Goal: Information Seeking & Learning: Learn about a topic

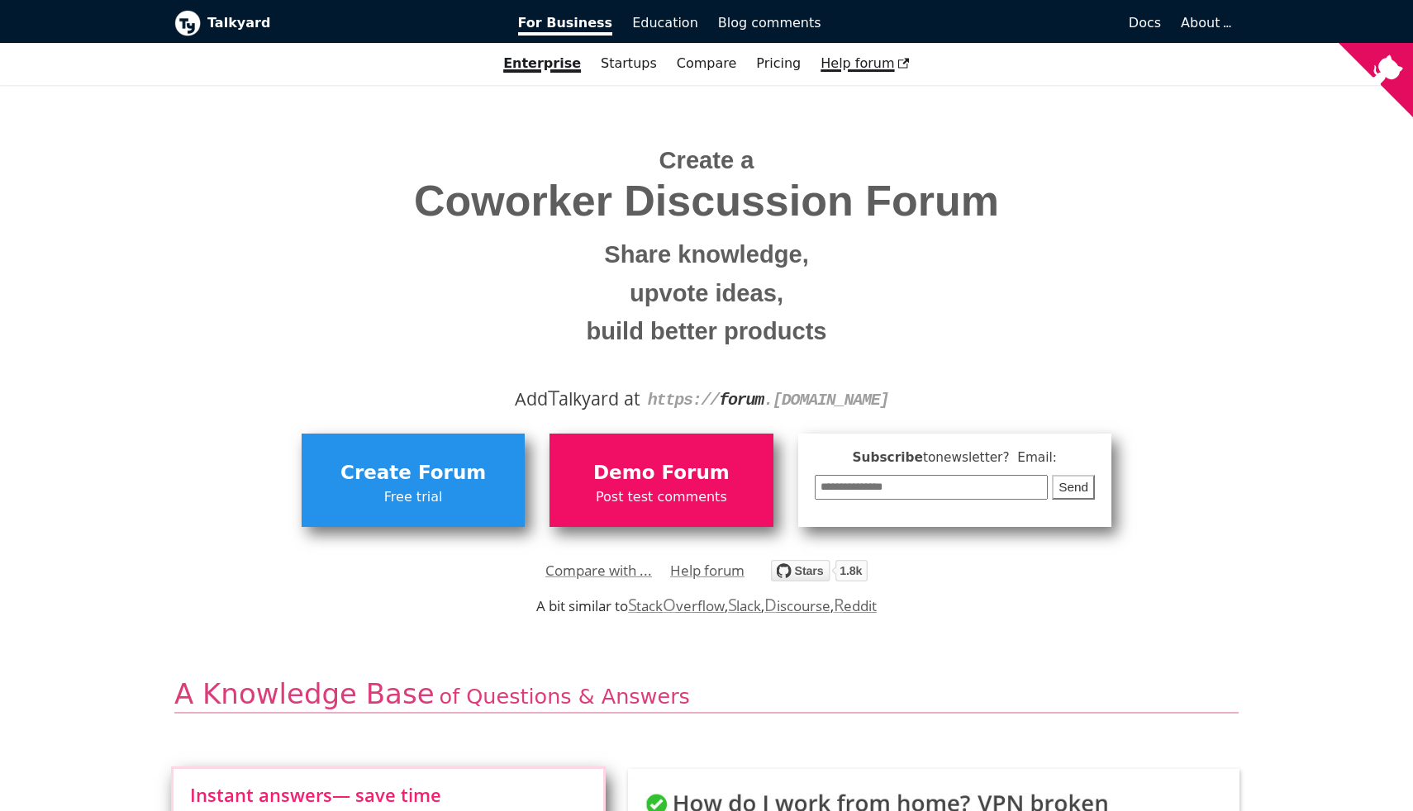
click at [849, 68] on span "Help forum" at bounding box center [864, 63] width 89 height 16
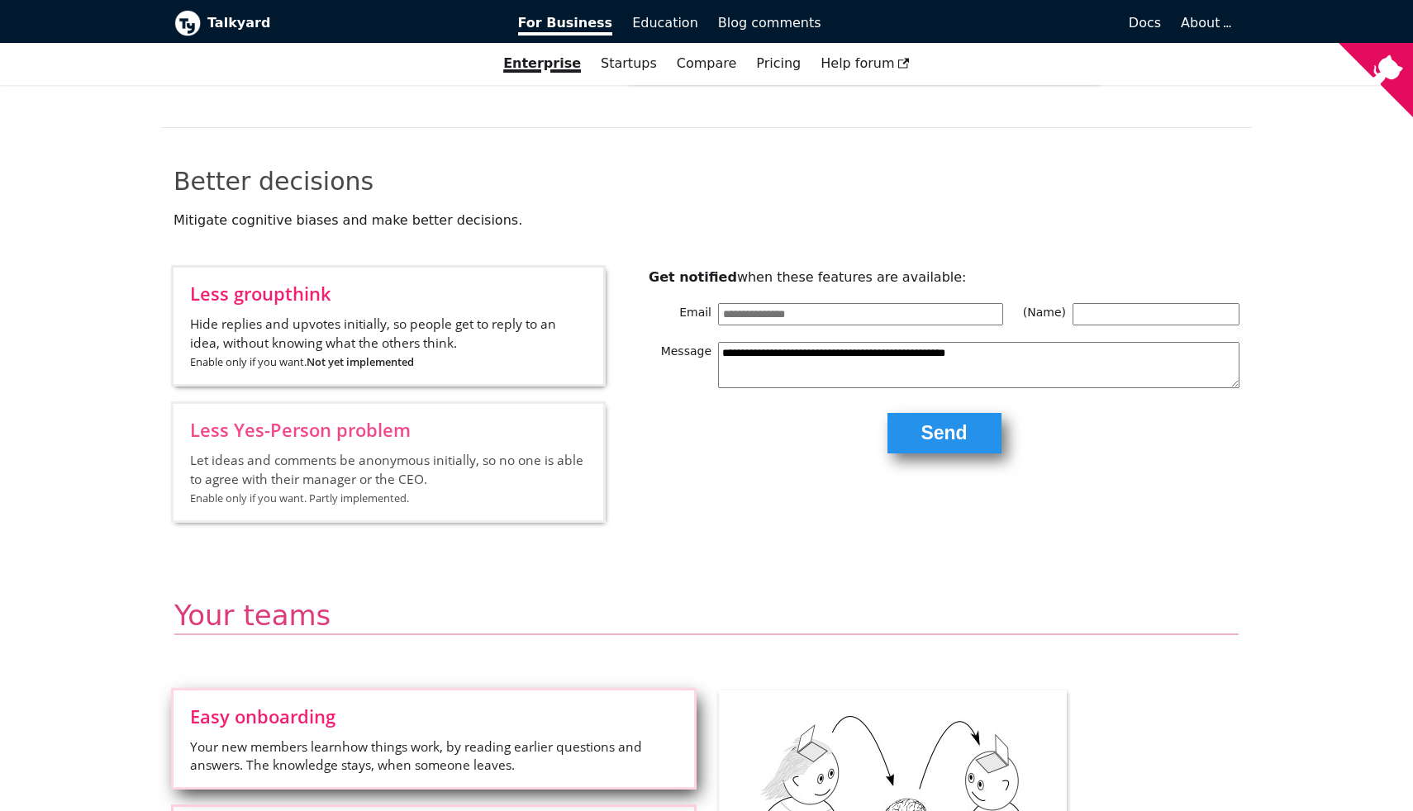
scroll to position [2005, 0]
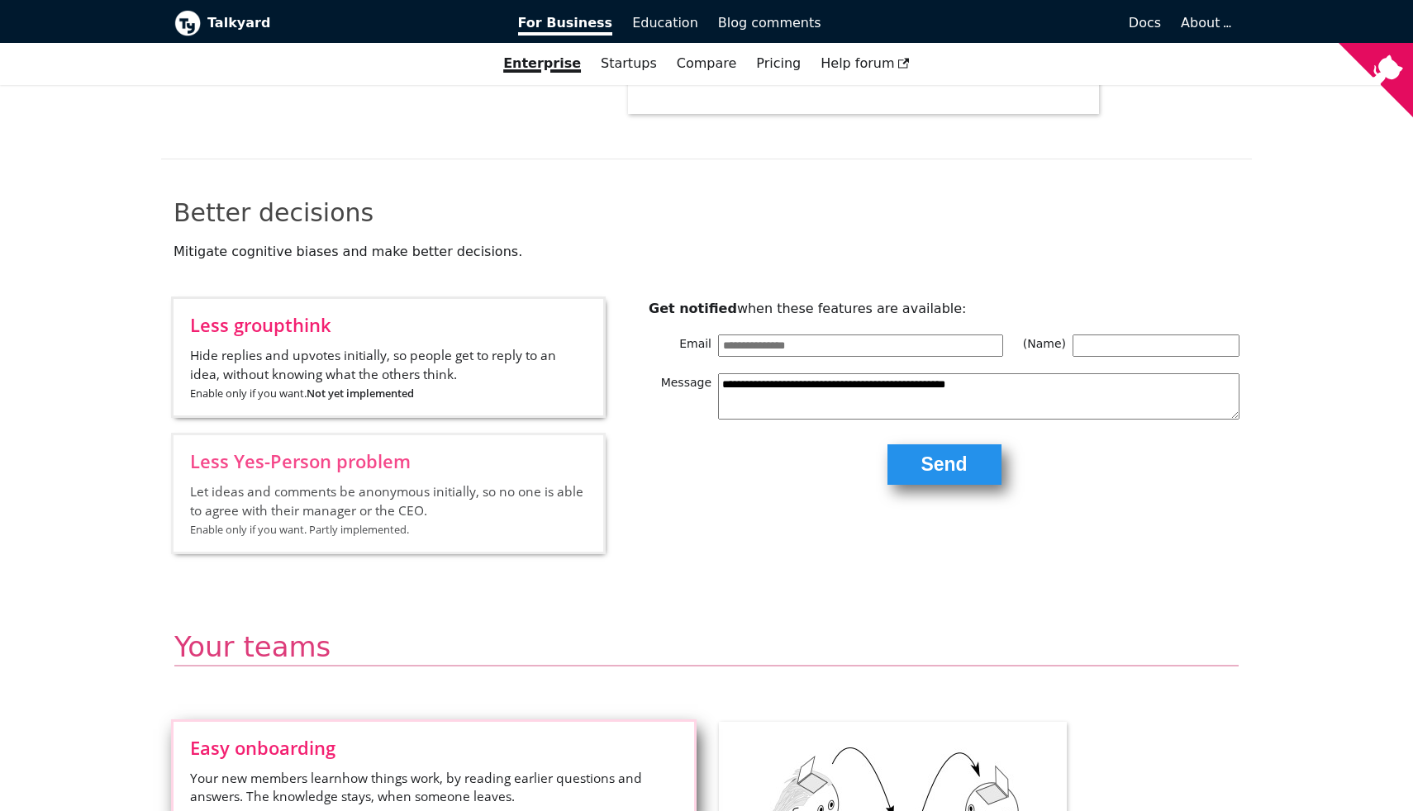
click at [897, 343] on input "Email" at bounding box center [860, 345] width 285 height 21
click at [1071, 221] on h2 "Better decisions" at bounding box center [707, 212] width 1066 height 31
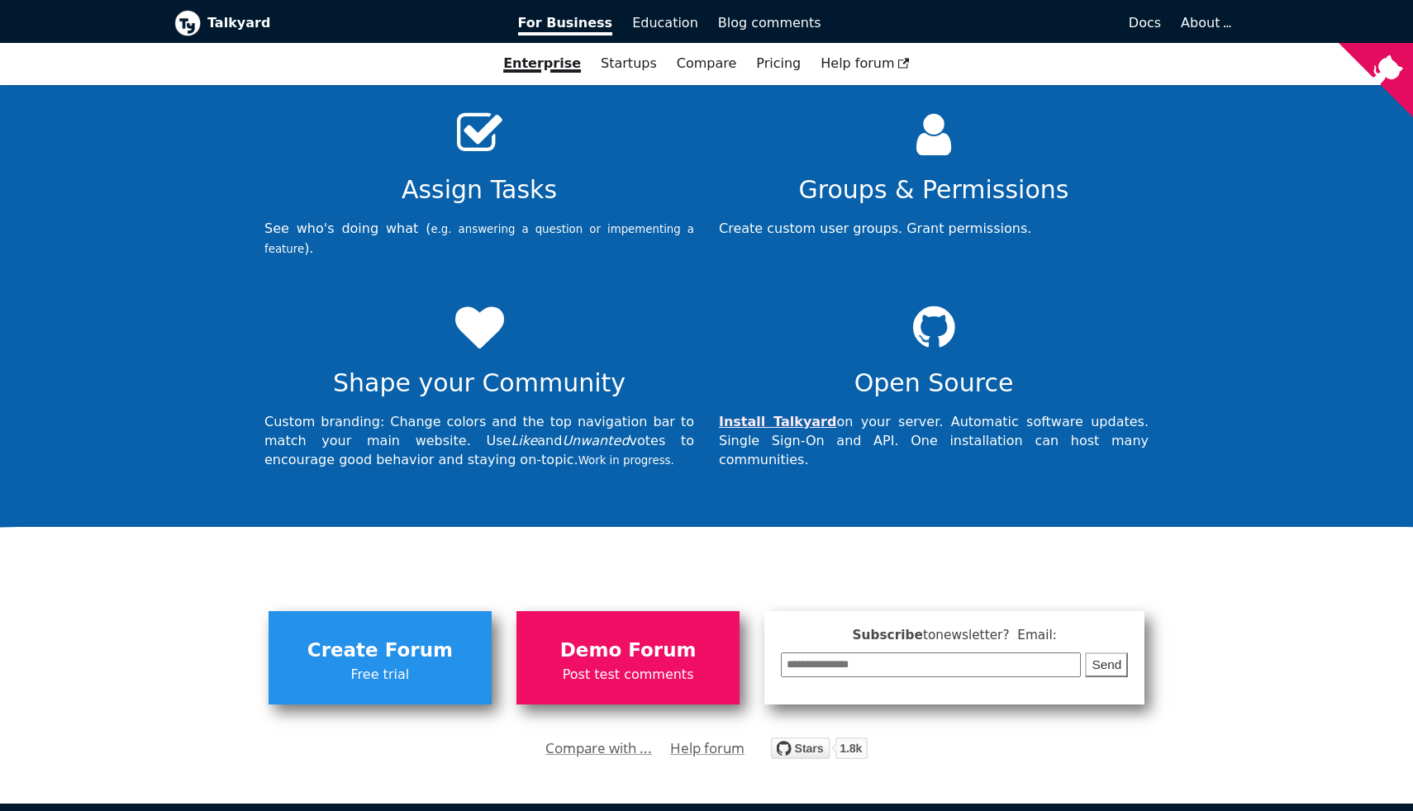
scroll to position [5582, 0]
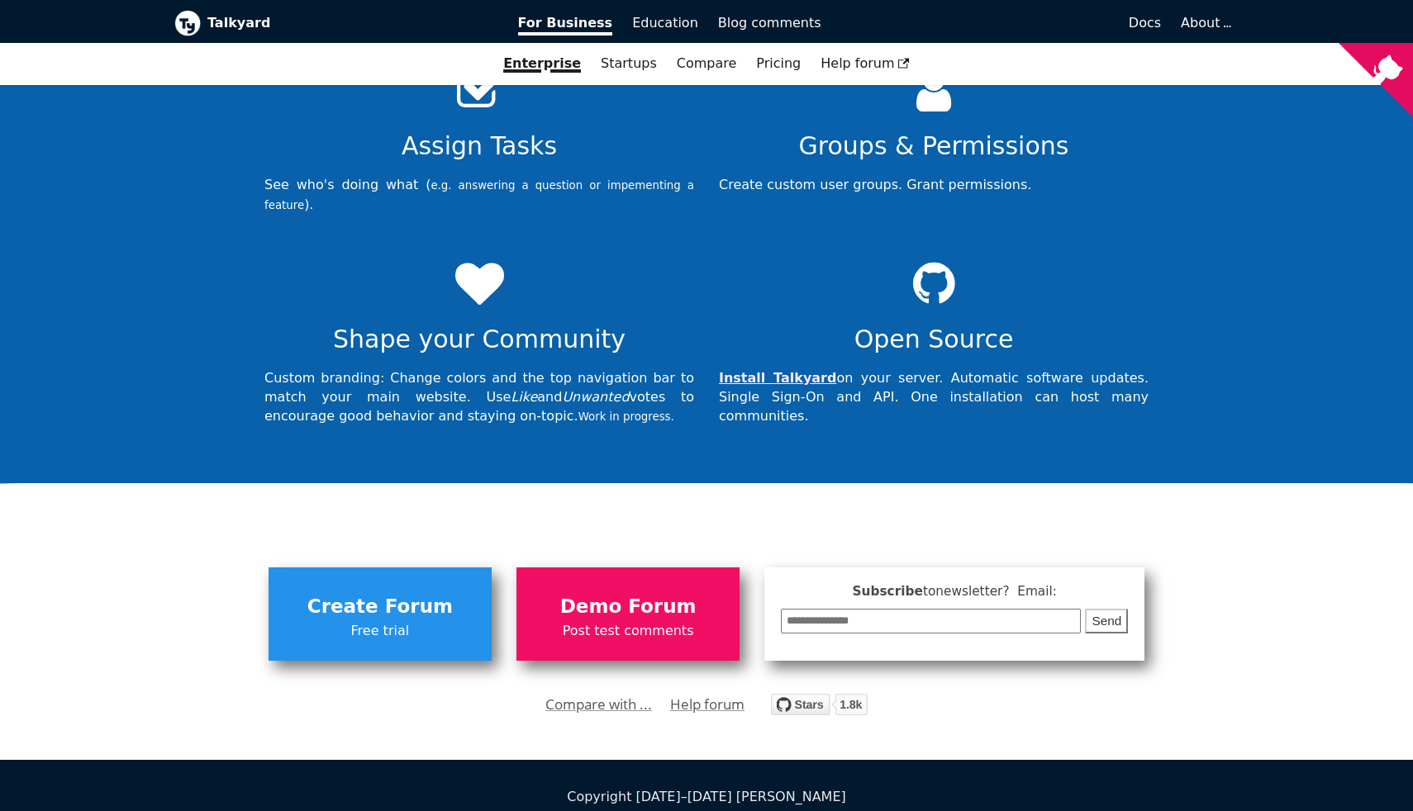
click at [755, 787] on div "Copyright [DATE]–[DATE] [PERSON_NAME]" at bounding box center [706, 797] width 1064 height 21
click at [802, 787] on div "Copyright [DATE]–[DATE] [PERSON_NAME]" at bounding box center [706, 797] width 1064 height 21
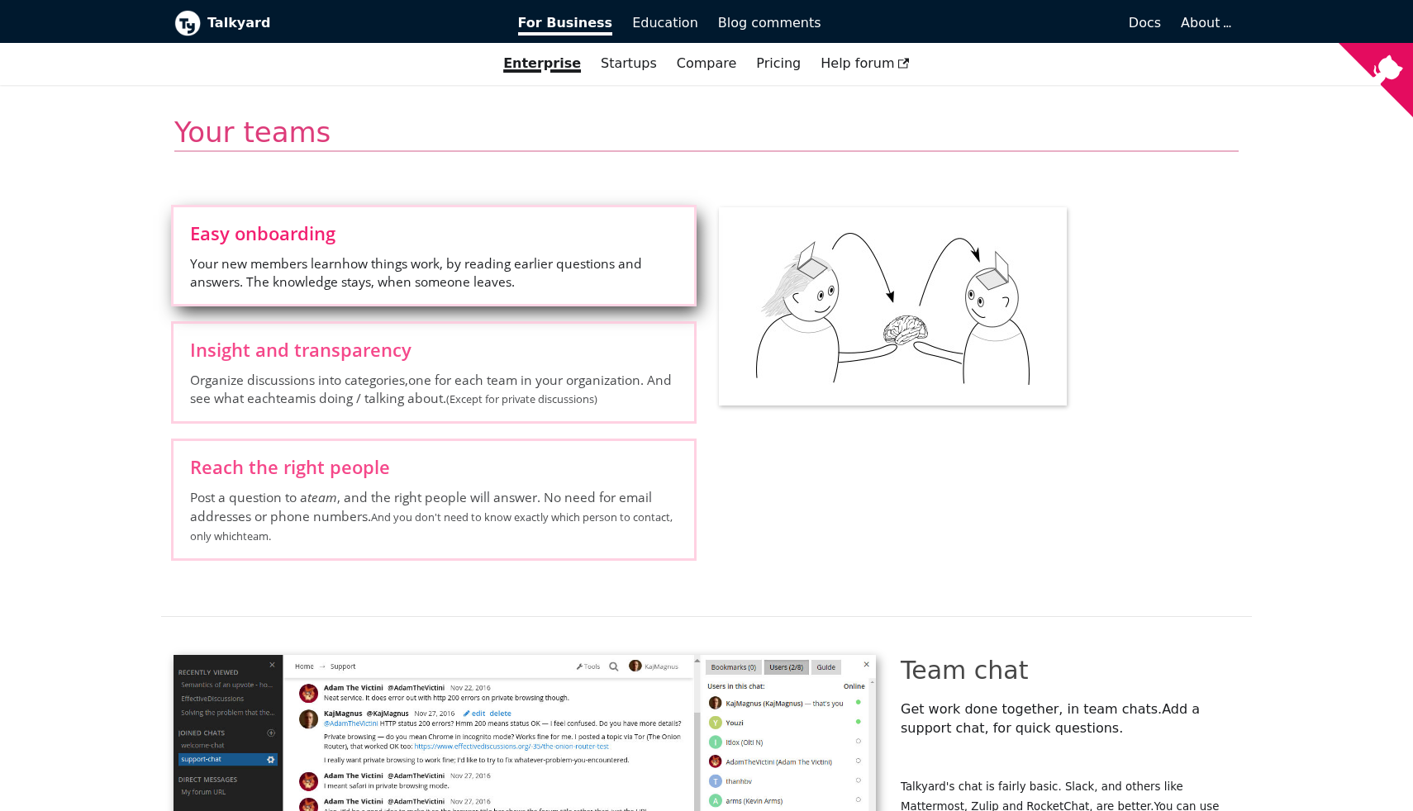
scroll to position [2329, 0]
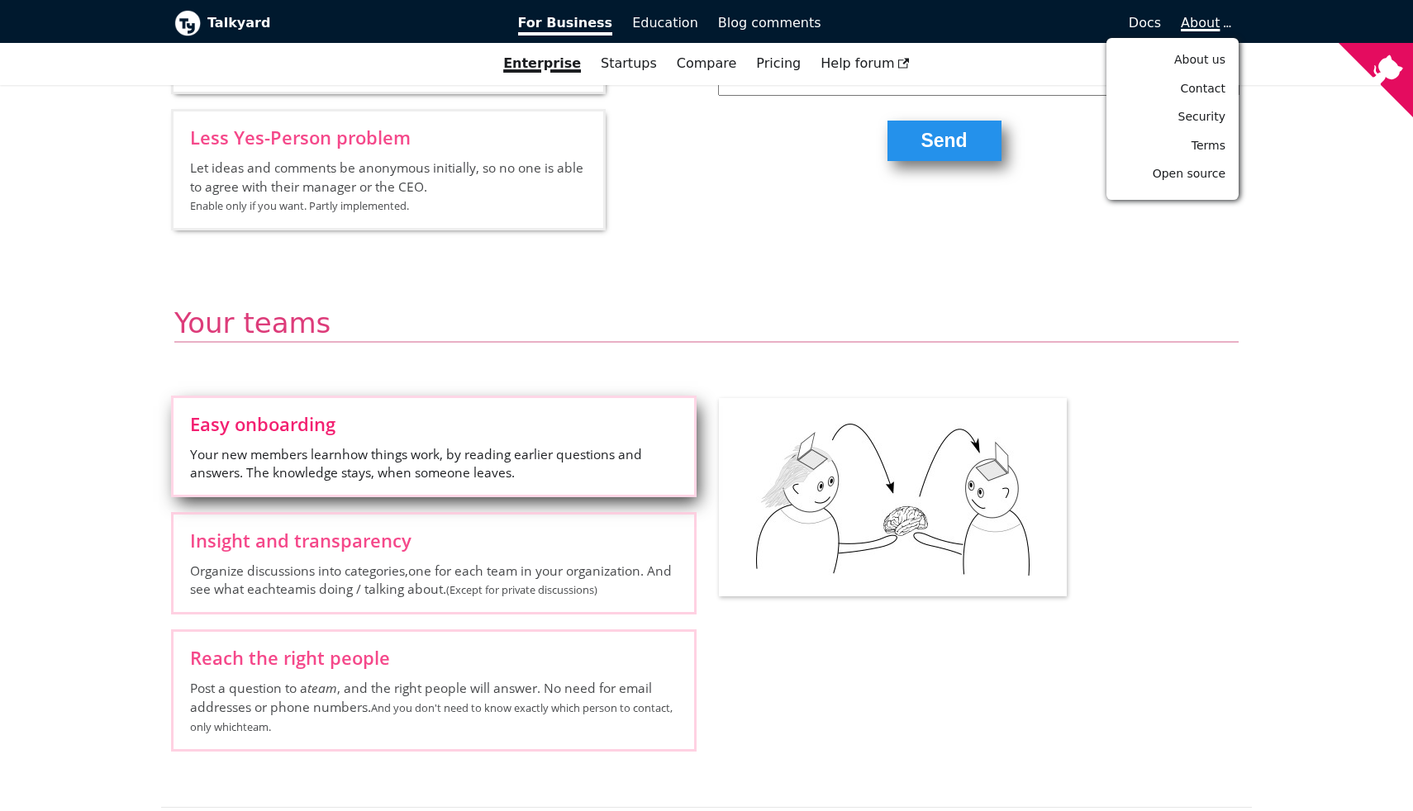
click at [1210, 26] on span "About" at bounding box center [1205, 23] width 48 height 16
click at [1204, 59] on span "About us" at bounding box center [1199, 59] width 51 height 13
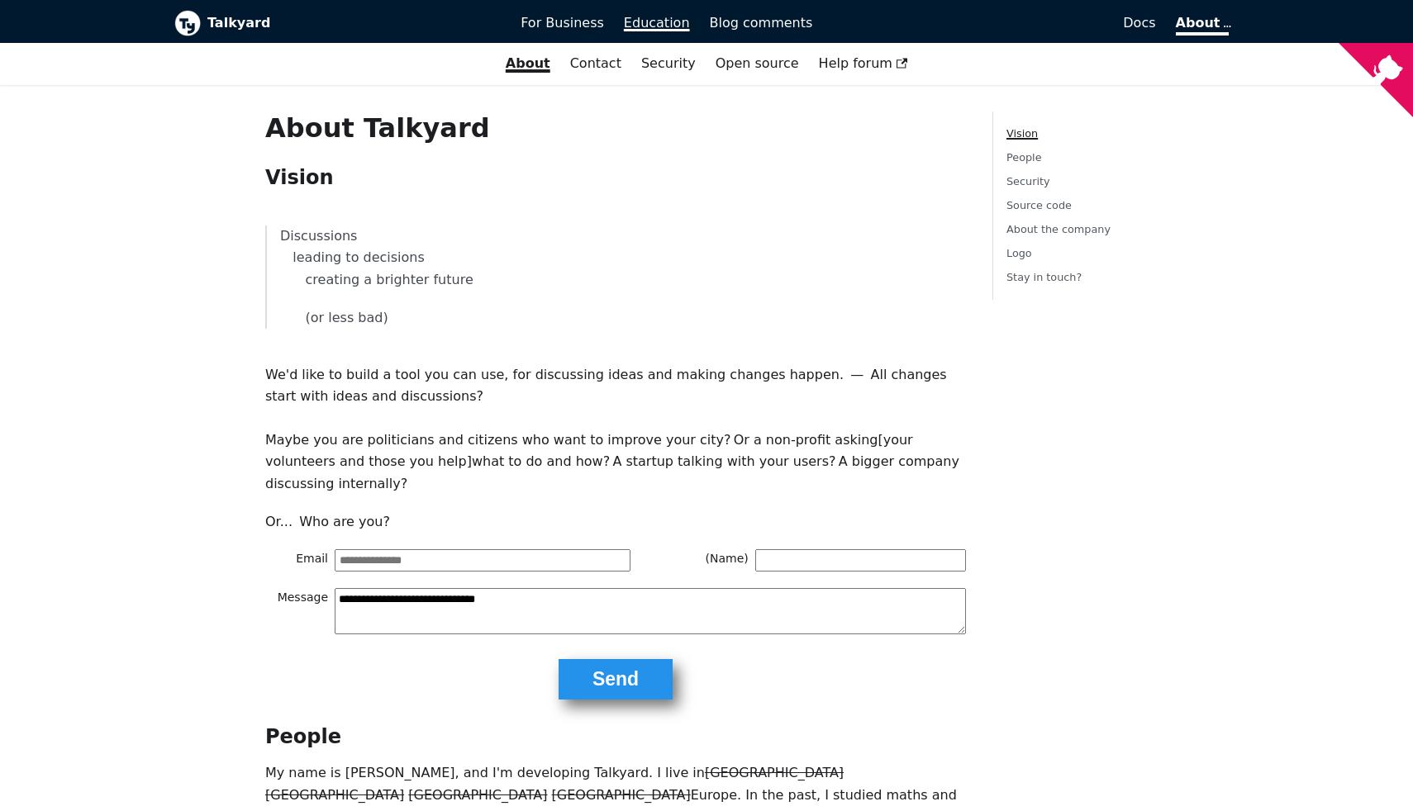
click at [682, 25] on span "Education" at bounding box center [657, 23] width 66 height 16
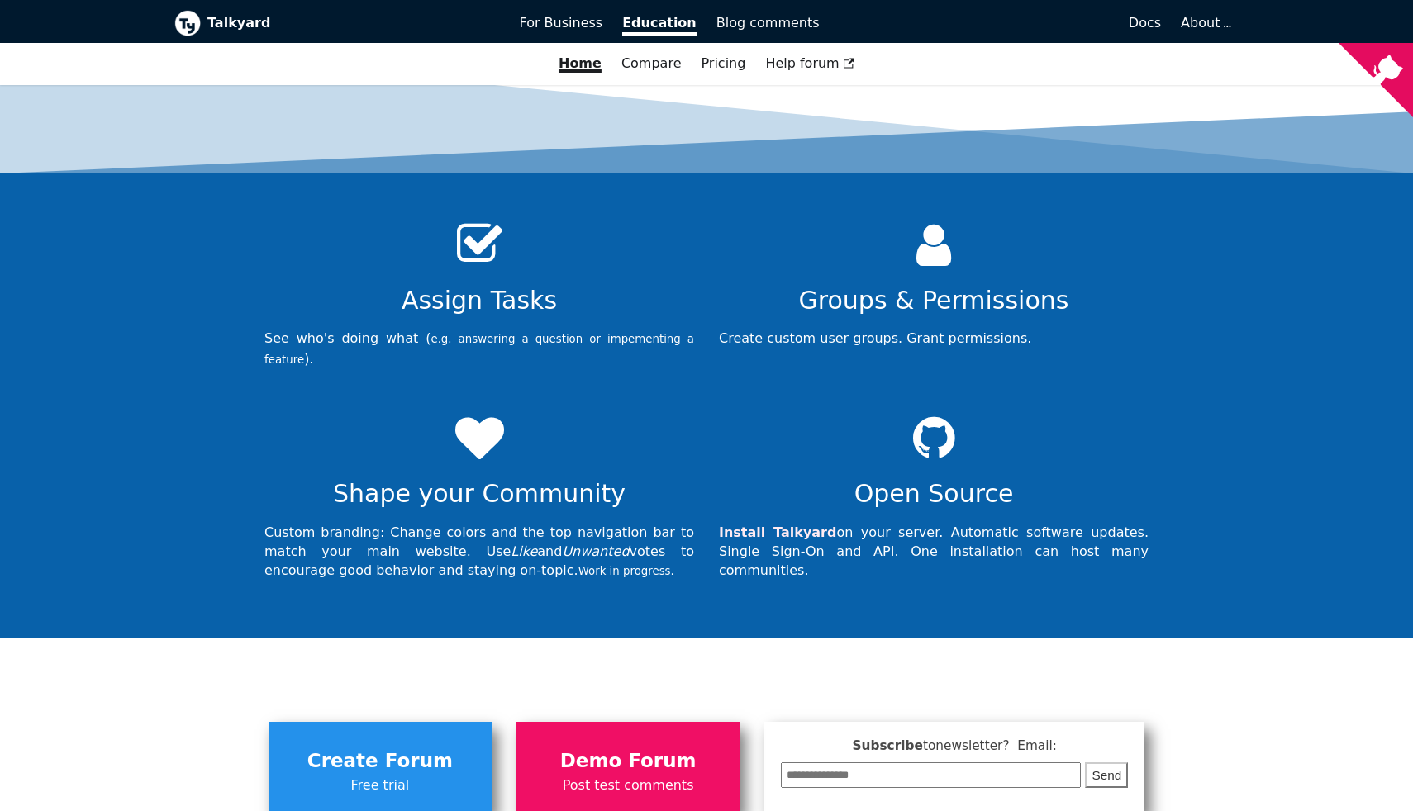
scroll to position [5446, 0]
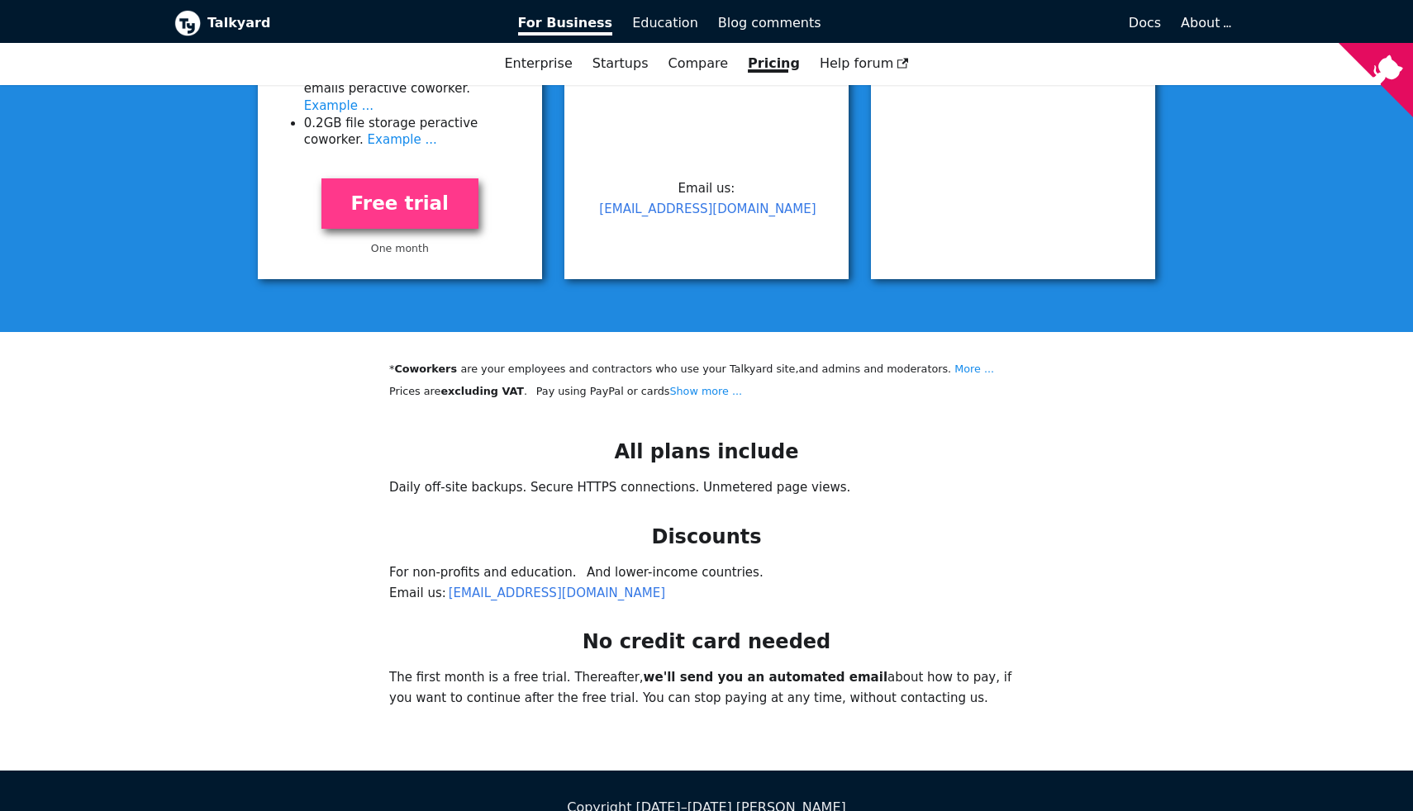
scroll to position [998, 0]
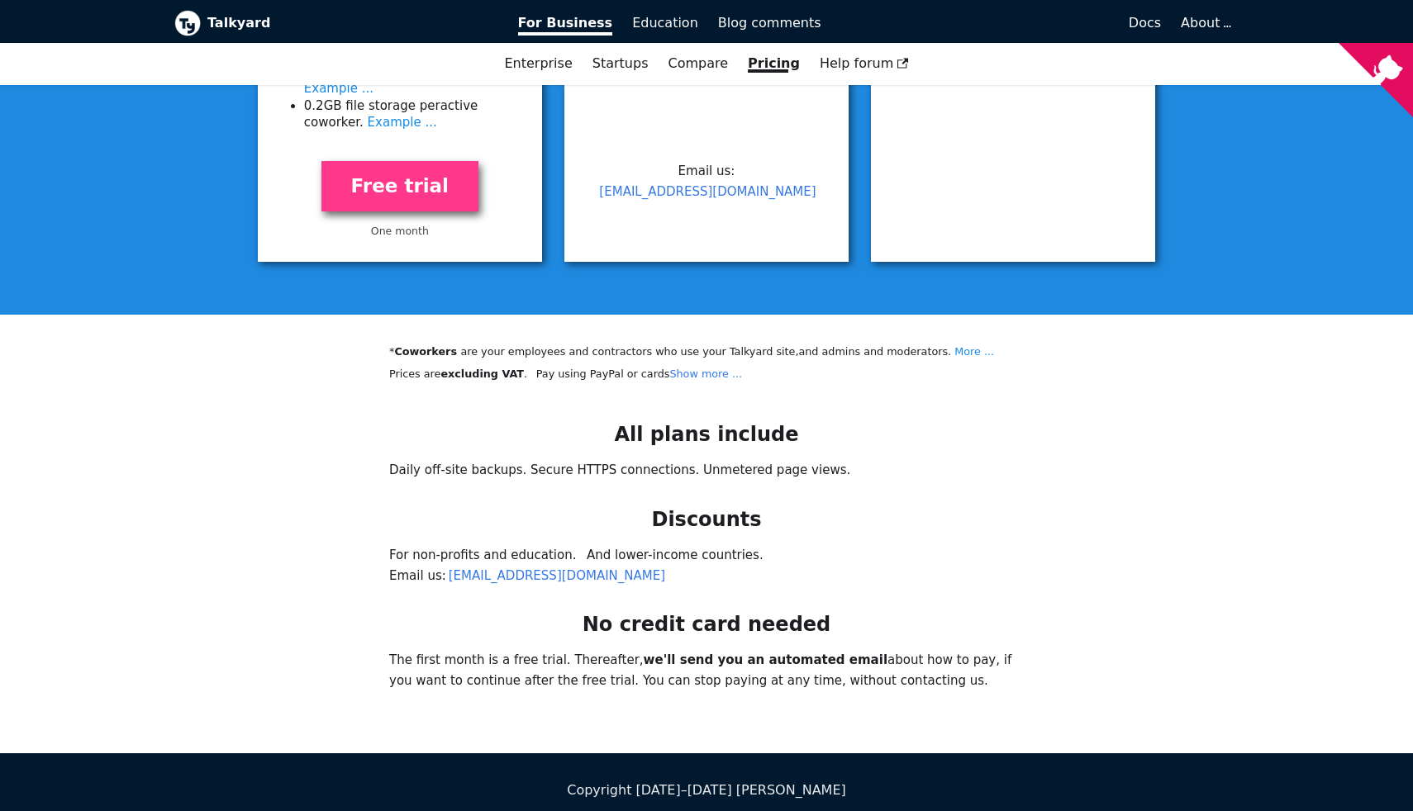
click at [692, 368] on link "Show more ..." at bounding box center [705, 374] width 73 height 12
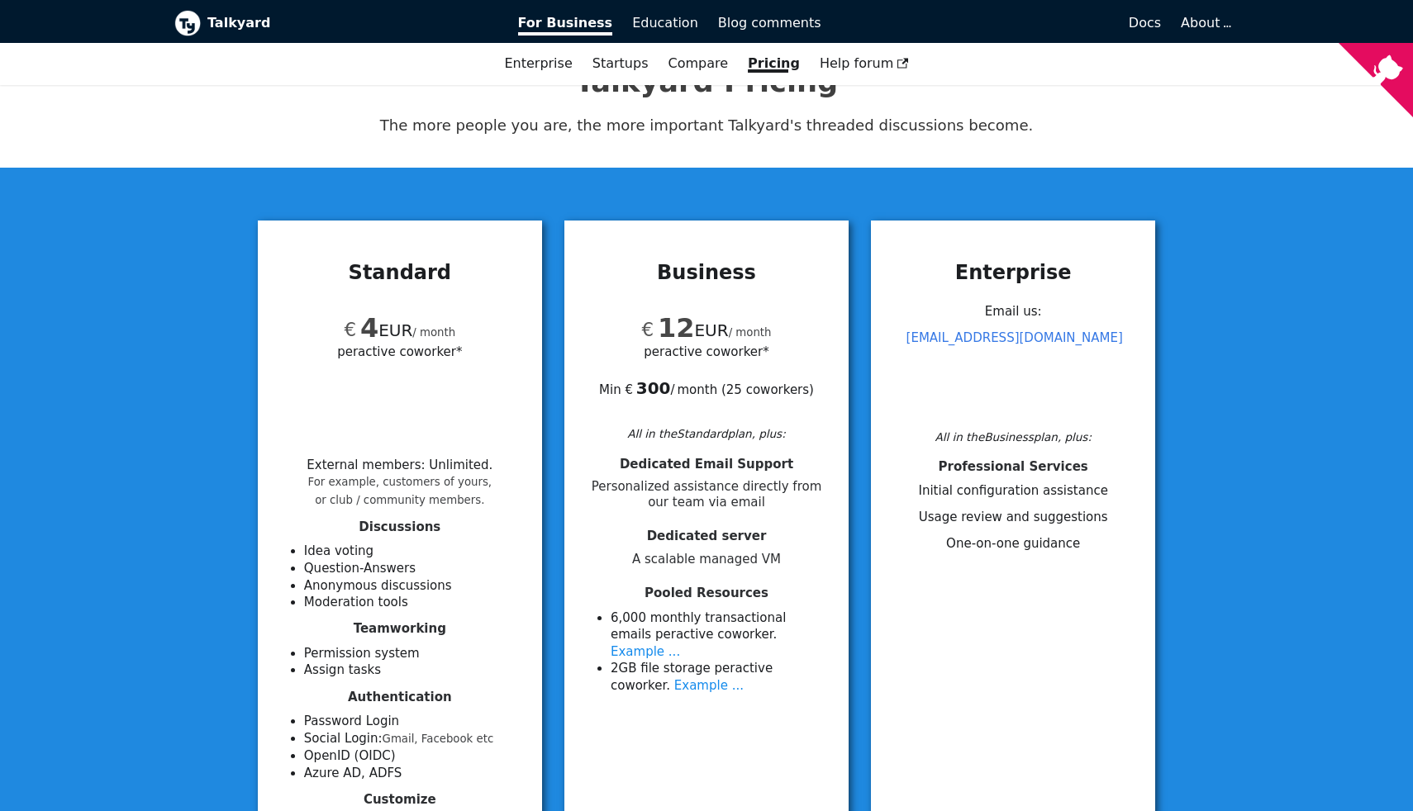
scroll to position [0, 0]
